Goal: Communication & Community: Answer question/provide support

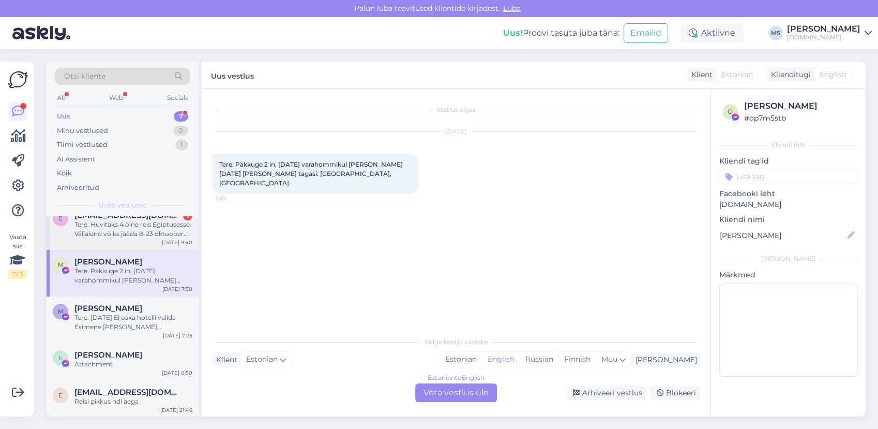
scroll to position [97, 0]
click at [120, 400] on div "Reisi pikkus ndl aega" at bounding box center [133, 400] width 118 height 9
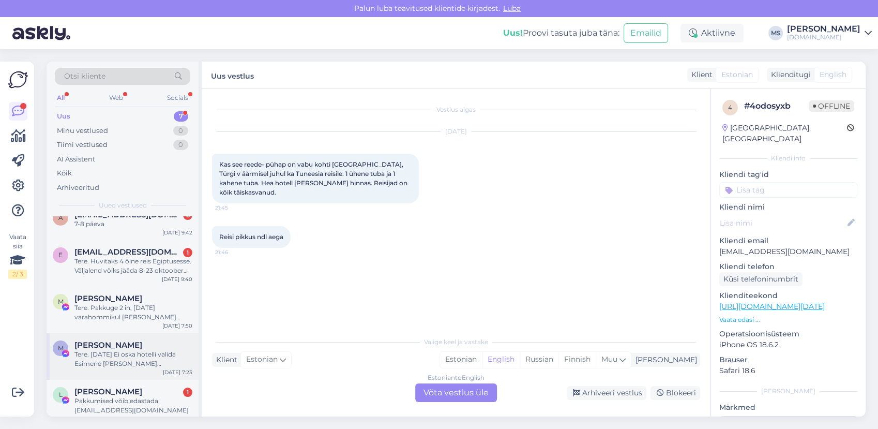
scroll to position [107, 0]
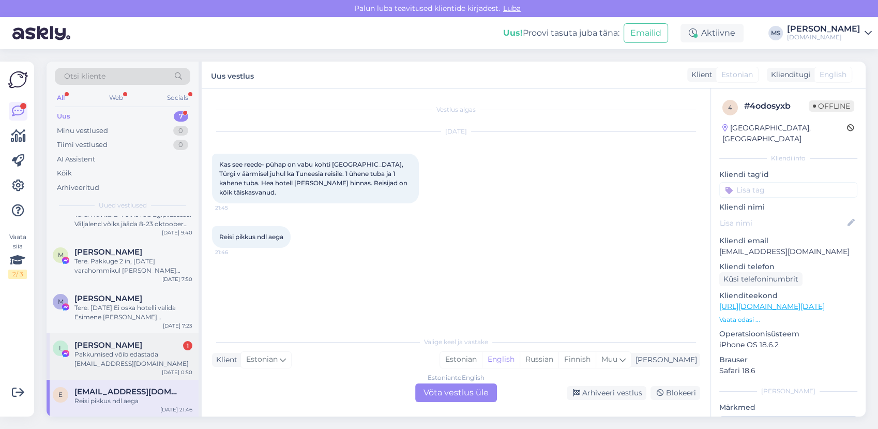
click at [152, 358] on div "Pakkumised võib edastada [EMAIL_ADDRESS][DOMAIN_NAME]" at bounding box center [133, 359] width 118 height 19
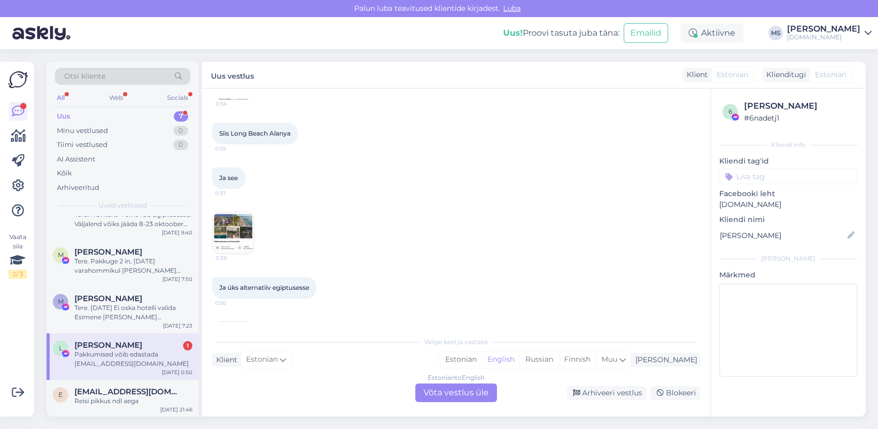
scroll to position [463, 0]
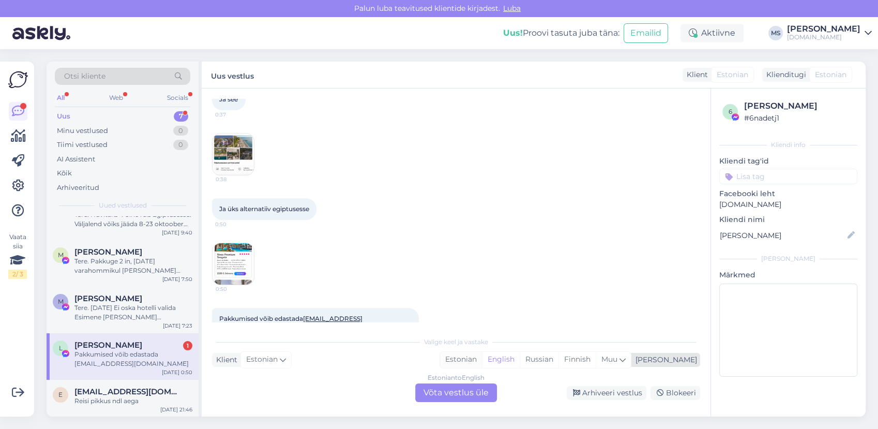
click at [482, 356] on div "Estonian" at bounding box center [461, 360] width 42 height 16
click at [467, 397] on div "Estonian to Estonian Võta vestlus üle" at bounding box center [456, 392] width 82 height 19
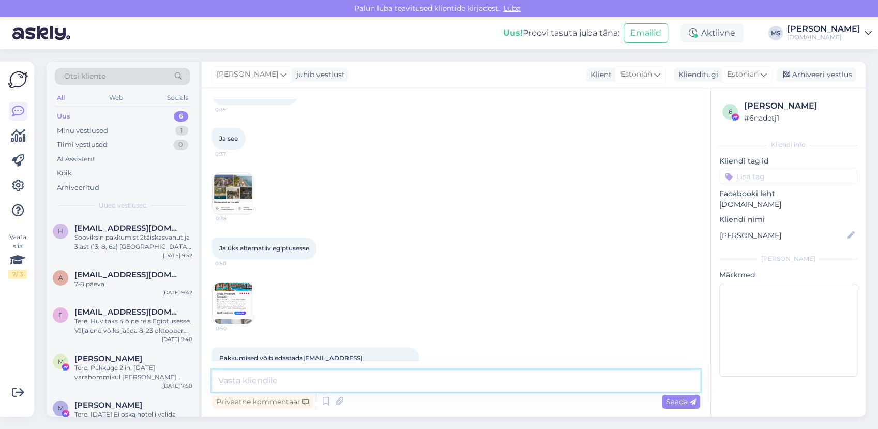
click at [423, 379] on textarea at bounding box center [456, 381] width 488 height 22
type textarea "Tere! Hästi, vaatame [PERSON_NAME] saadame Teile pakkumised esimesel võimalusel…"
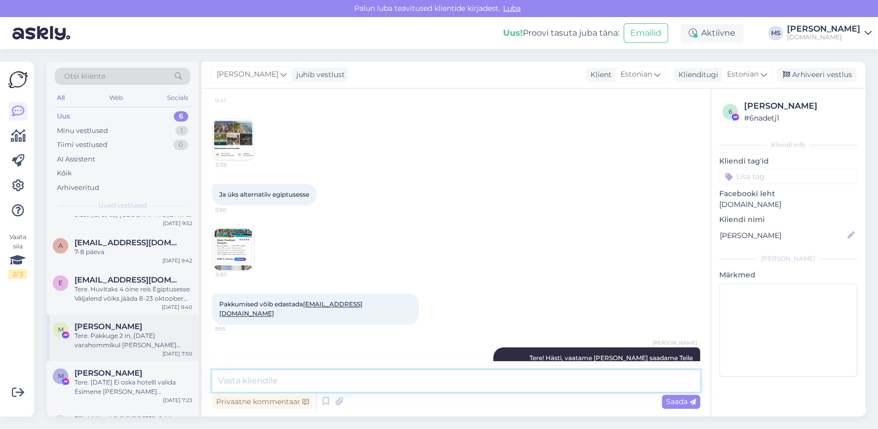
scroll to position [60, 0]
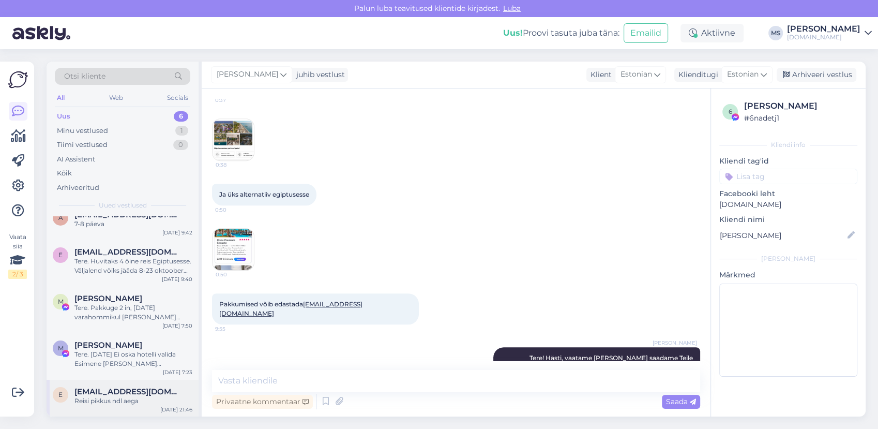
drag, startPoint x: 117, startPoint y: 399, endPoint x: 150, endPoint y: 388, distance: 34.7
click at [117, 399] on div "Reisi pikkus ndl aega" at bounding box center [133, 400] width 118 height 9
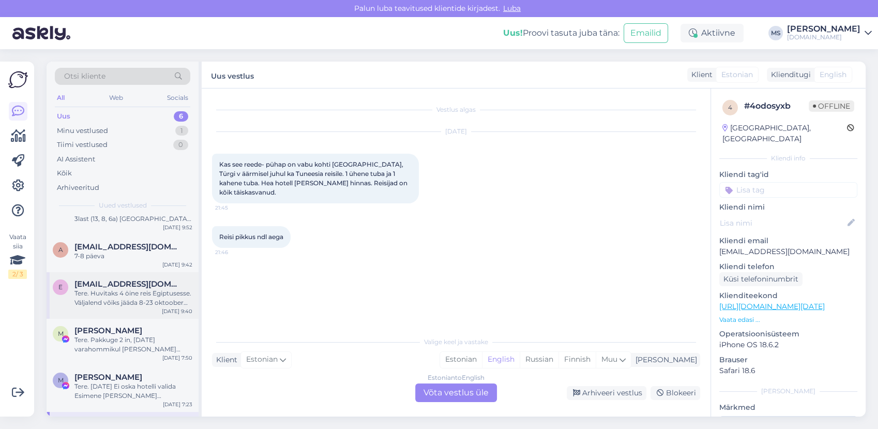
scroll to position [0, 0]
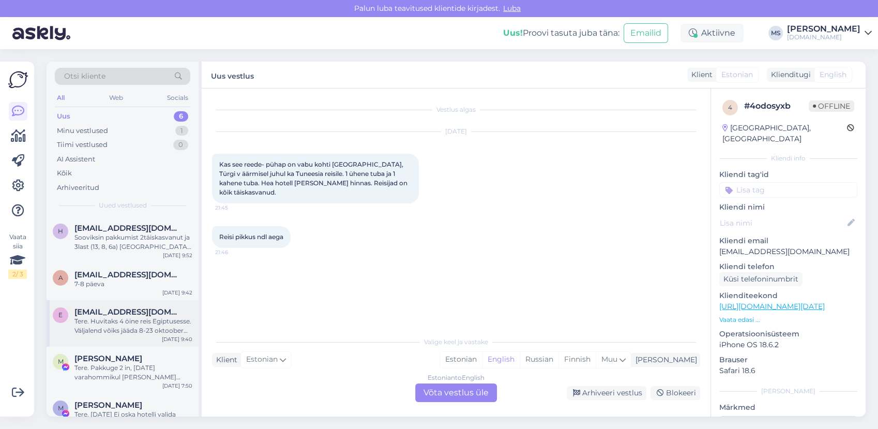
click at [138, 332] on div "Tere. Huvitaks 4 öine reis Egiptusesse. Väljalend võiks jääda 8-23 oktoober sis…" at bounding box center [133, 326] width 118 height 19
click at [135, 240] on div "Sooviksin pakkumist 2täiskasvanut ja 3last (13, 8, 6a) [GEOGRAPHIC_DATA]. Mai,j…" at bounding box center [133, 242] width 118 height 19
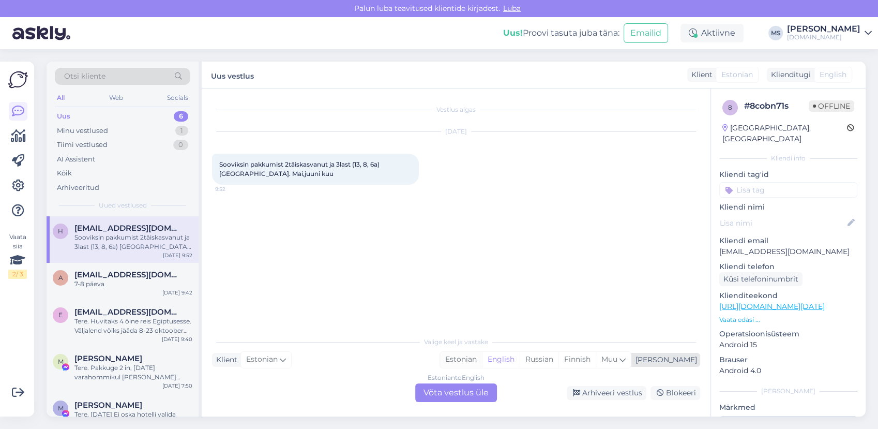
click at [482, 363] on div "Estonian" at bounding box center [461, 360] width 42 height 16
click at [474, 393] on div "Estonian to Estonian Võta vestlus üle" at bounding box center [456, 392] width 82 height 19
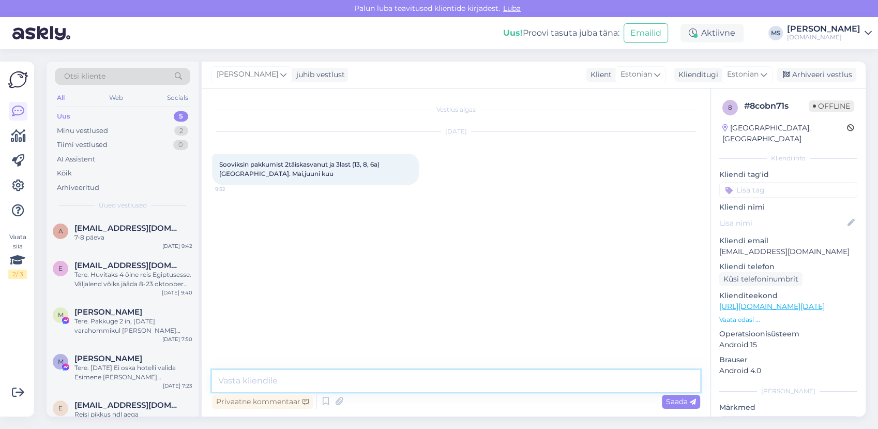
click at [431, 381] on textarea at bounding box center [456, 381] width 488 height 22
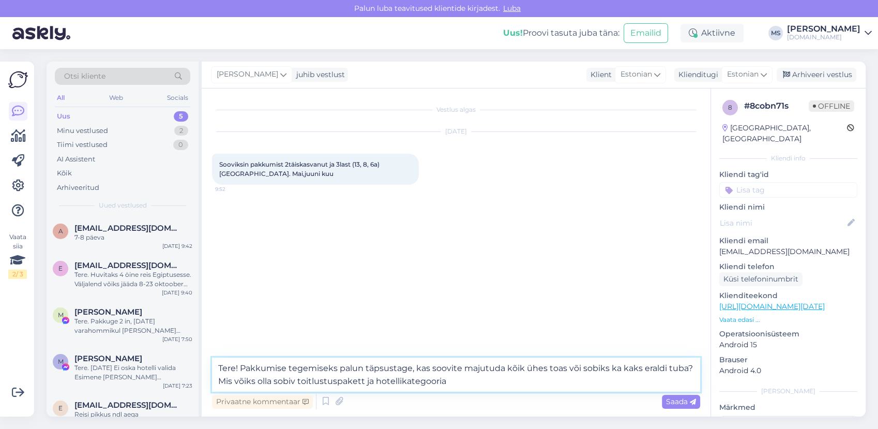
type textarea "Tere! Pakkumise tegemiseks palun täpsustage, kas soovite majutuda kõik ühes toa…"
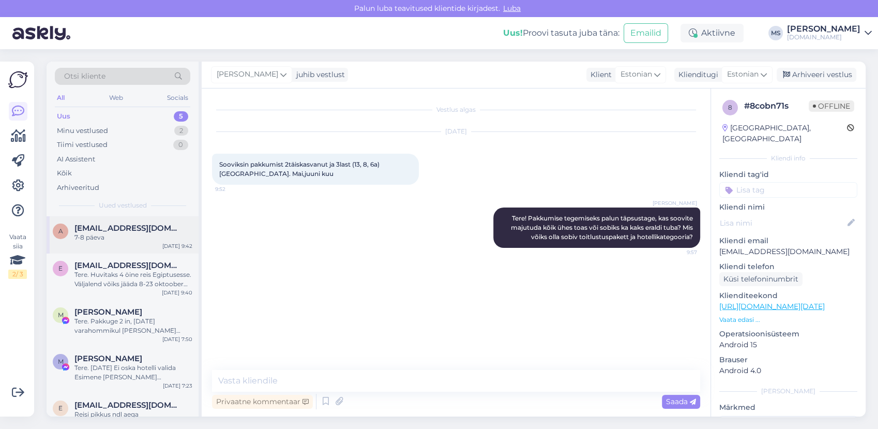
click at [153, 236] on div "7-8 päeva" at bounding box center [133, 237] width 118 height 9
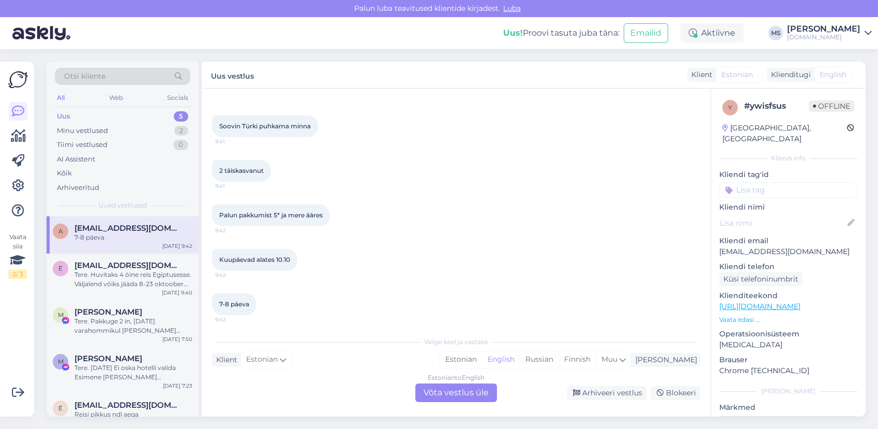
scroll to position [87, 0]
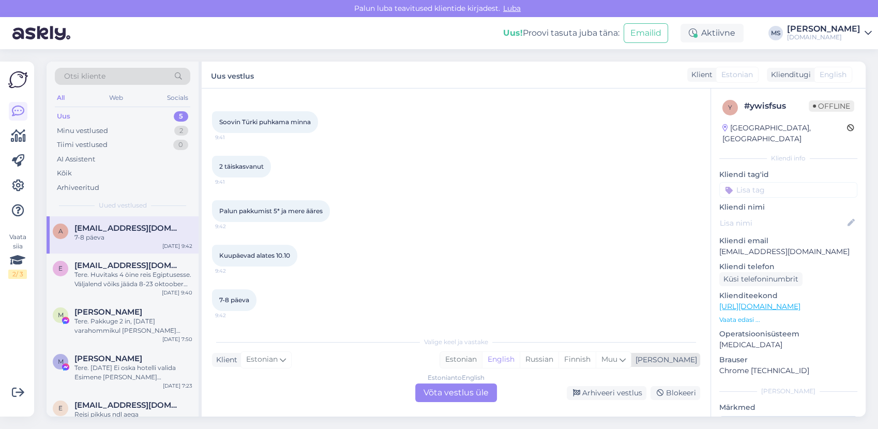
click at [506, 352] on div "Estonian English Russian Finnish Muu" at bounding box center [536, 359] width 192 height 17
click at [459, 312] on div "7-8 päeva 9:42" at bounding box center [456, 300] width 488 height 44
click at [482, 364] on div "Estonian" at bounding box center [461, 360] width 42 height 16
click at [472, 389] on div "Estonian to Estonian Võta vestlus üle" at bounding box center [456, 392] width 82 height 19
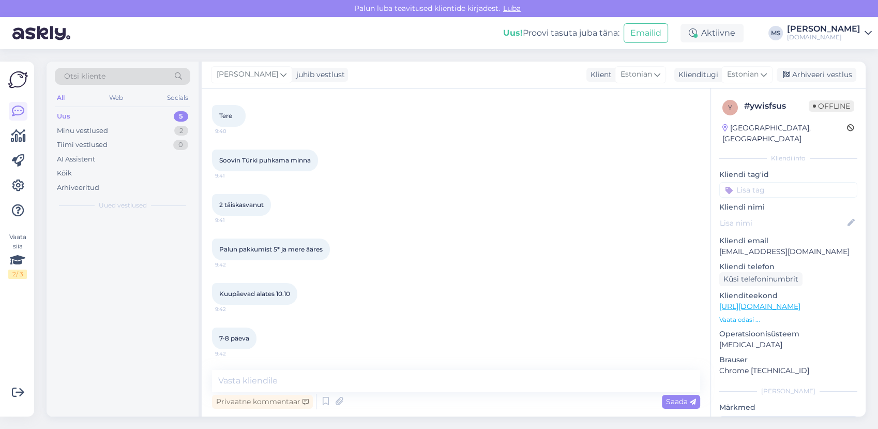
scroll to position [48, 0]
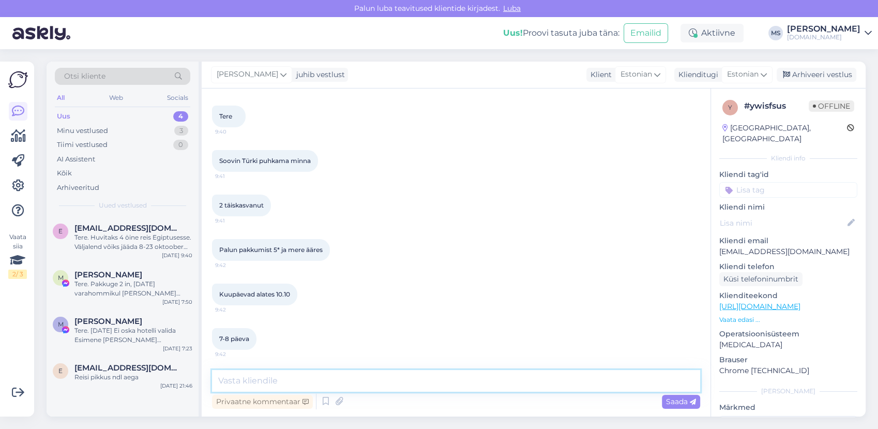
click at [443, 382] on textarea at bounding box center [456, 381] width 488 height 22
type textarea "Tere! Mis ajal soovite hiljemalt reisilt tagasi olla?"
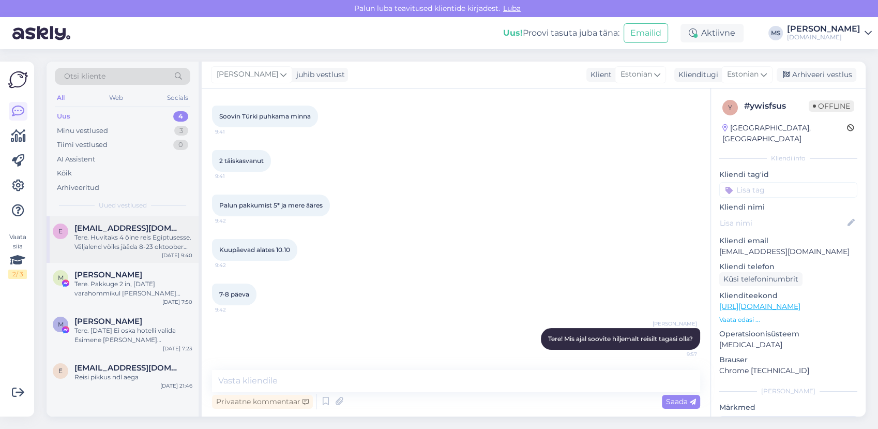
click at [152, 231] on span "[EMAIL_ADDRESS][DOMAIN_NAME]" at bounding box center [128, 227] width 108 height 9
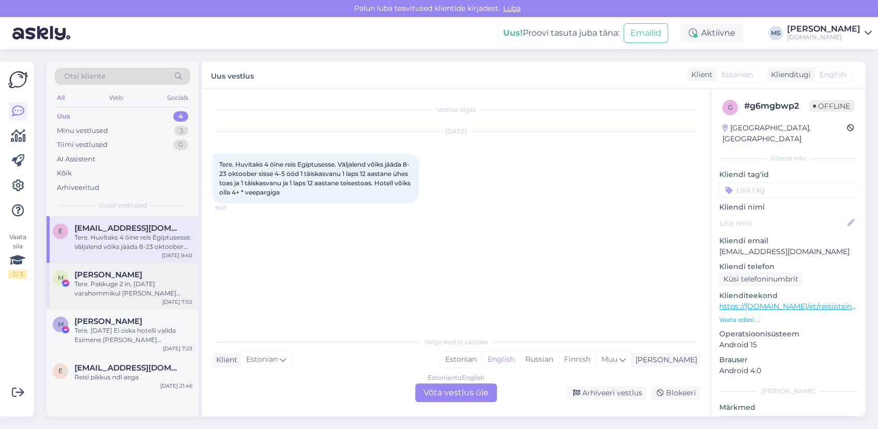
click at [152, 297] on div "Tere. Pakkuge 2 in, [DATE] varahommikul [PERSON_NAME] [DATE] [PERSON_NAME] taga…" at bounding box center [133, 288] width 118 height 19
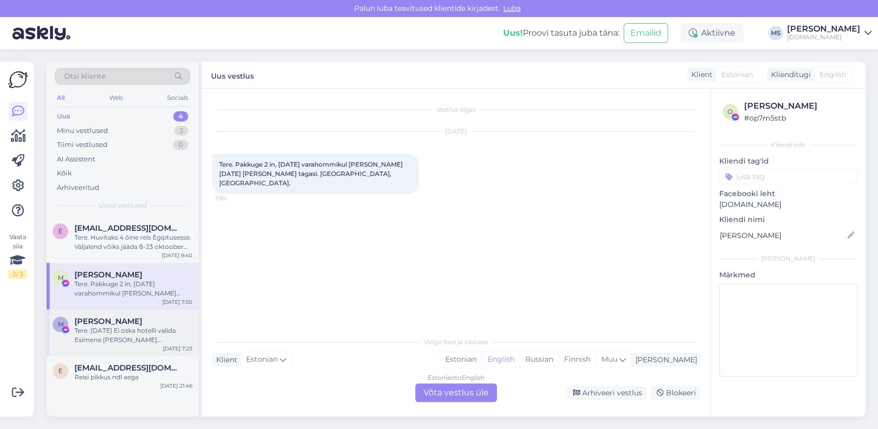
click at [136, 332] on div "Tere. [DATE] Ei oska hotelli valida Esimene [PERSON_NAME] [PERSON_NAME]. Pakkum…" at bounding box center [133, 335] width 118 height 19
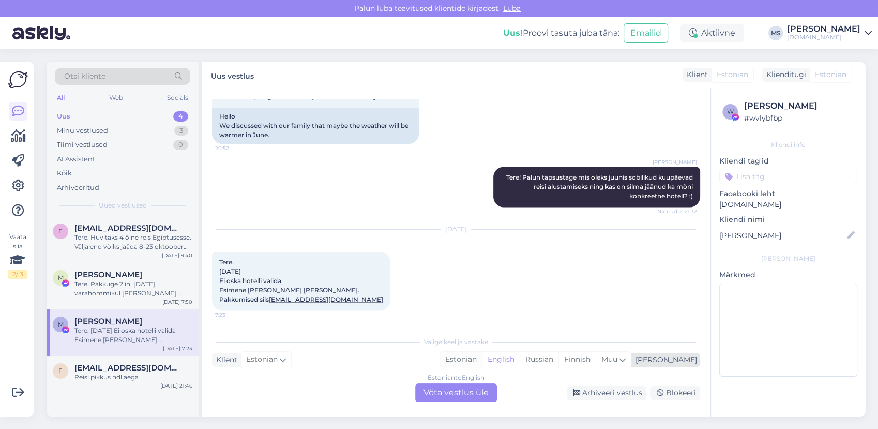
click at [482, 358] on div "Estonian" at bounding box center [461, 360] width 42 height 16
click at [478, 397] on div "Estonian to Estonian Võta vestlus üle" at bounding box center [456, 392] width 82 height 19
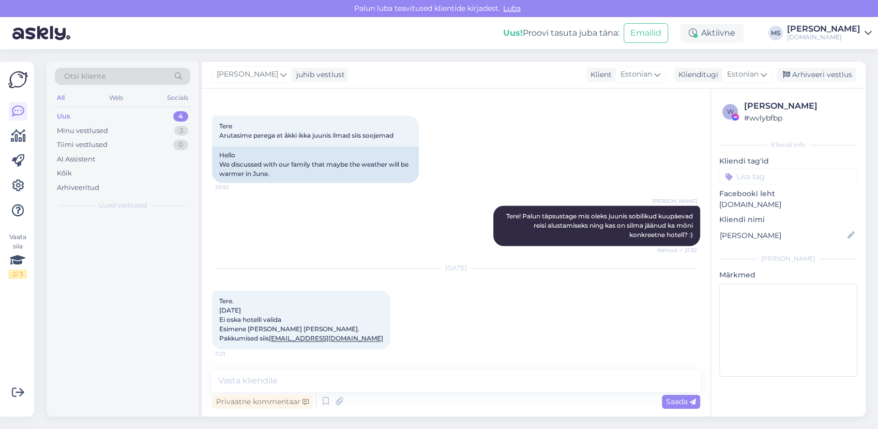
scroll to position [1583, 0]
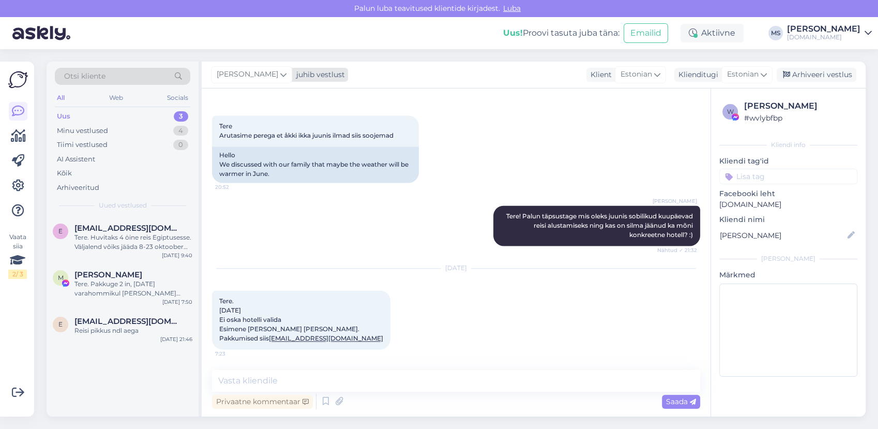
click at [257, 74] on span "[PERSON_NAME]" at bounding box center [248, 74] width 62 height 11
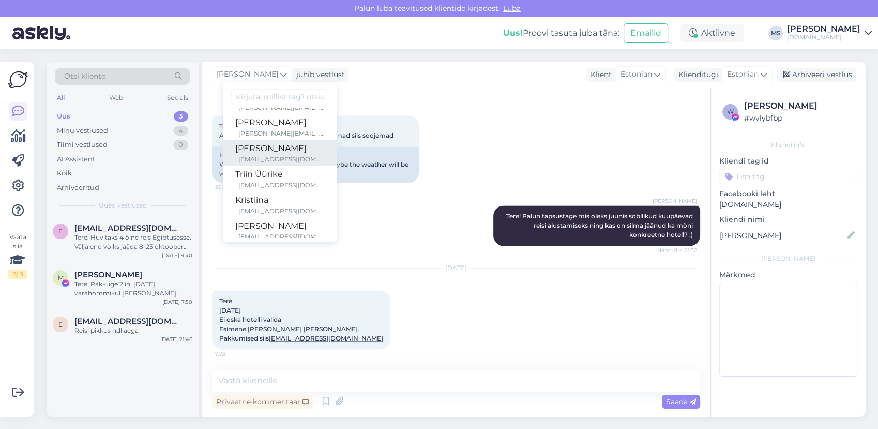
scroll to position [172, 0]
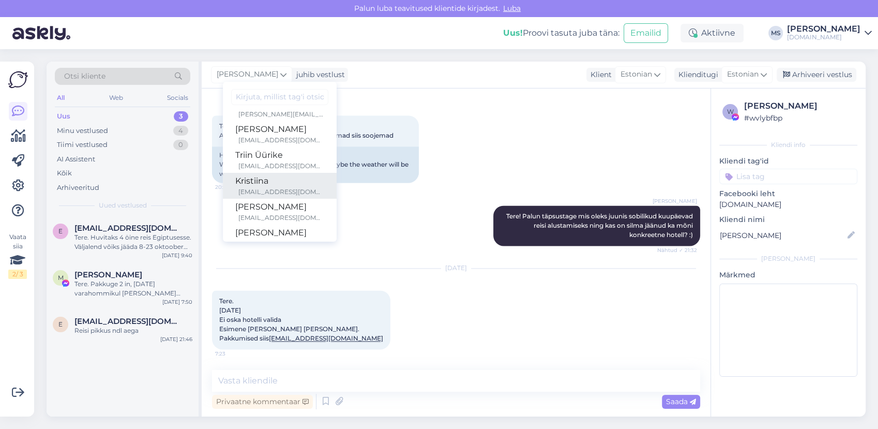
click at [269, 188] on div "[EMAIL_ADDRESS][DOMAIN_NAME]" at bounding box center [281, 191] width 86 height 9
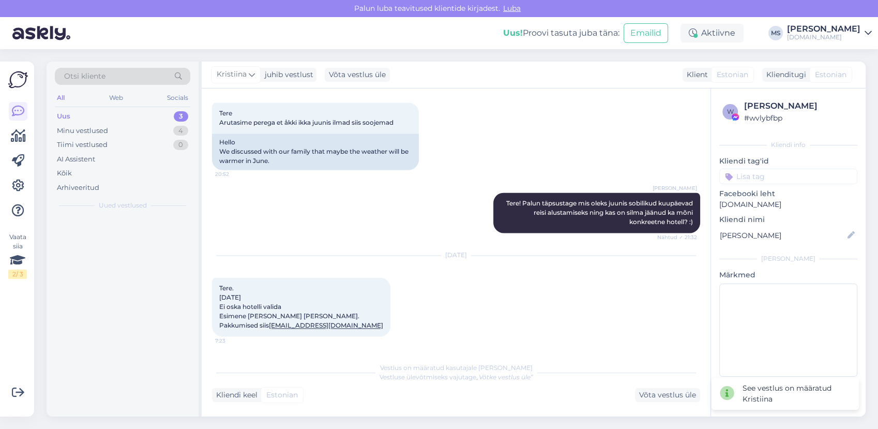
scroll to position [1596, 0]
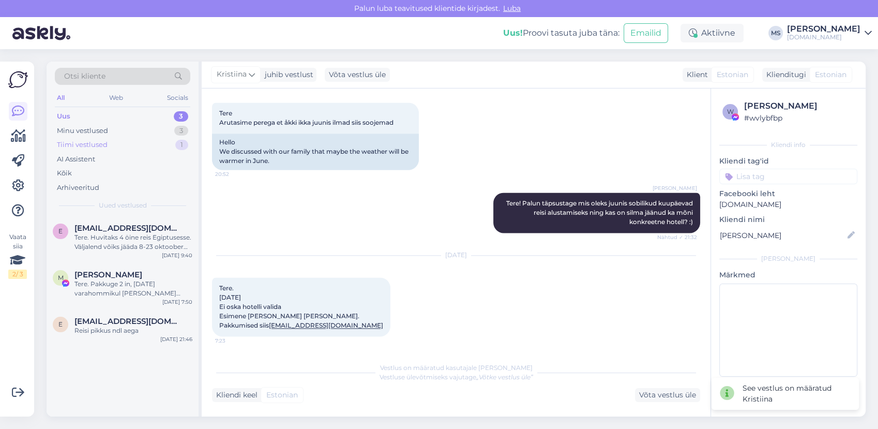
click at [137, 143] on div "Tiimi vestlused 1" at bounding box center [123, 145] width 136 height 14
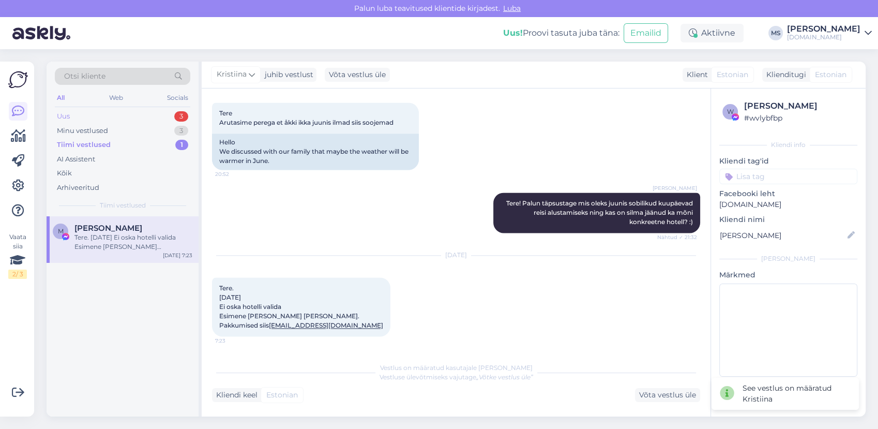
click at [83, 119] on div "Uus 3" at bounding box center [123, 116] width 136 height 14
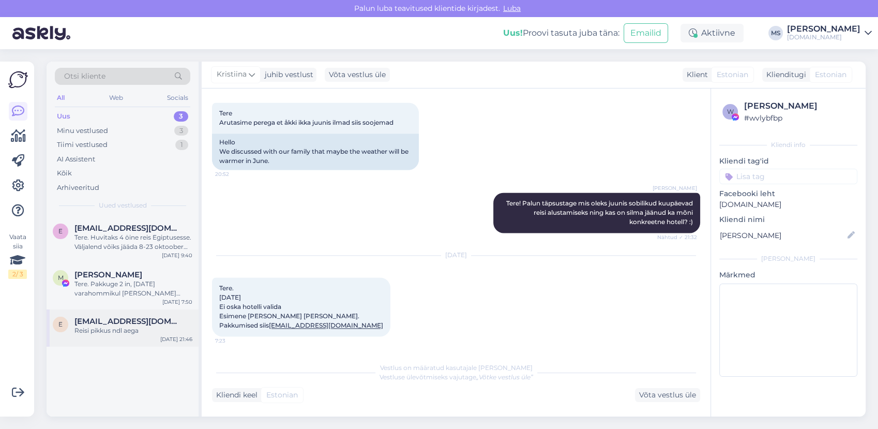
click at [125, 322] on span "[EMAIL_ADDRESS][DOMAIN_NAME]" at bounding box center [128, 321] width 108 height 9
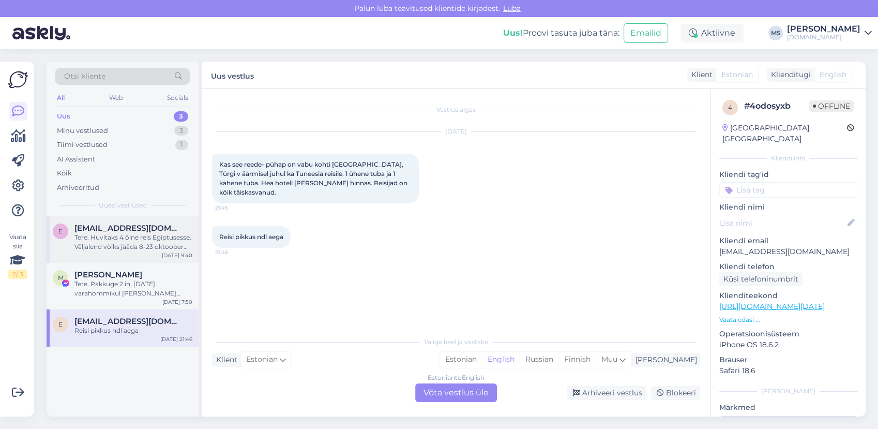
click at [120, 242] on div "Tere. Huvitaks 4 öine reis Egiptusesse. Väljalend võiks jääda 8-23 oktoober sis…" at bounding box center [133, 242] width 118 height 19
